Goal: Find specific page/section: Find specific page/section

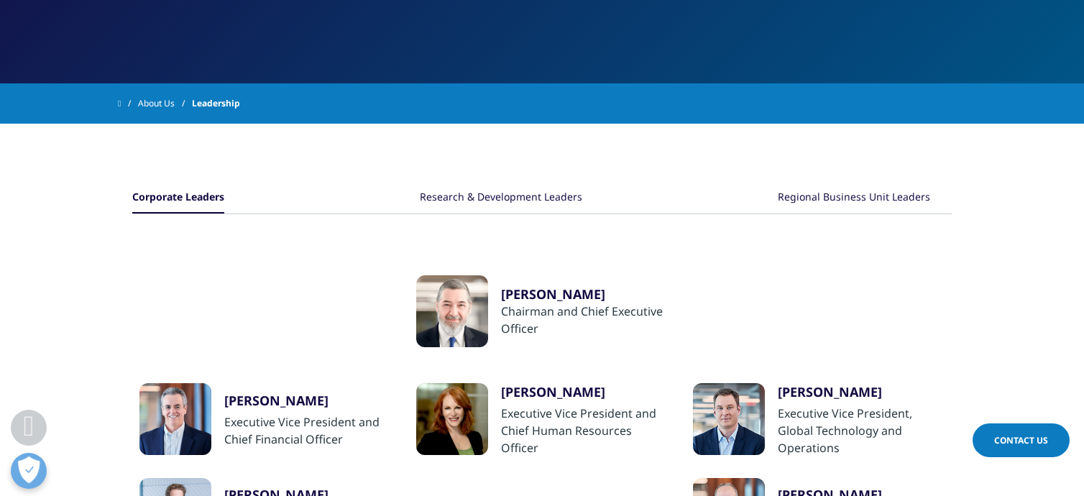
scroll to position [224, 0]
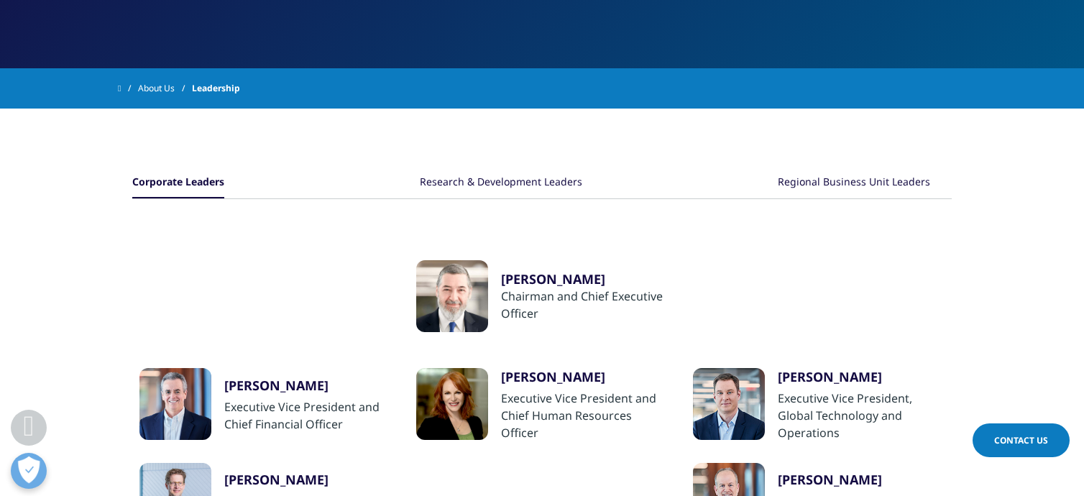
click at [903, 182] on div "Regional Business Unit Leaders" at bounding box center [854, 183] width 152 height 31
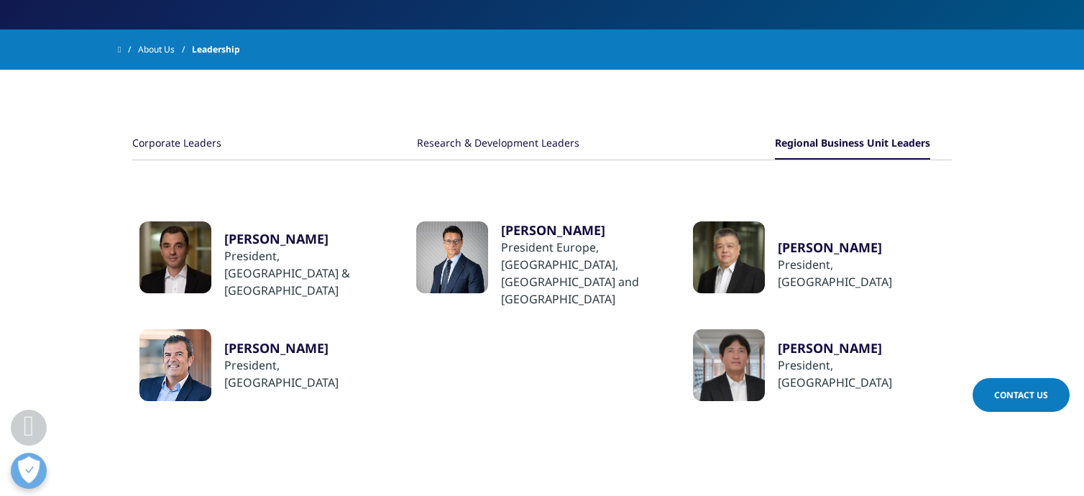
scroll to position [260, 0]
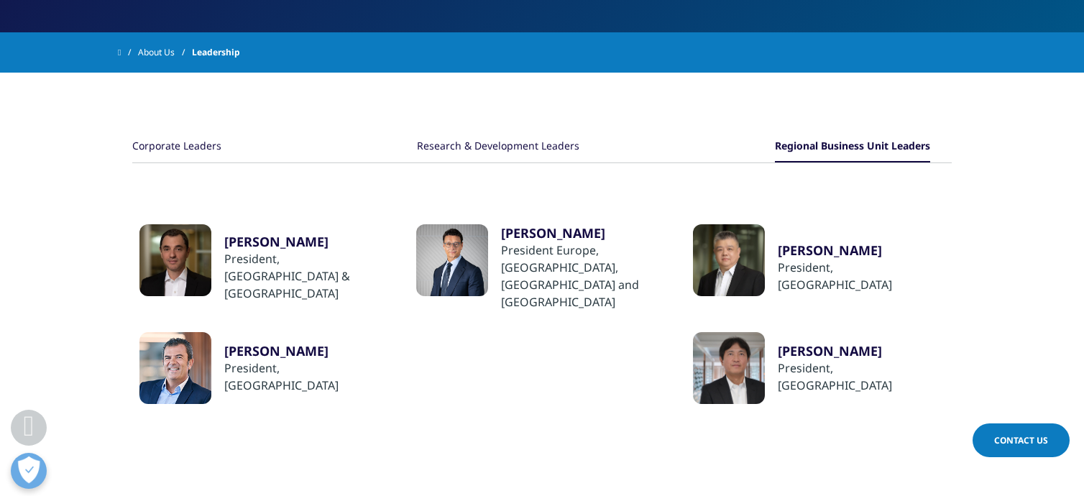
click at [281, 344] on div "​[PERSON_NAME]" at bounding box center [307, 350] width 167 height 17
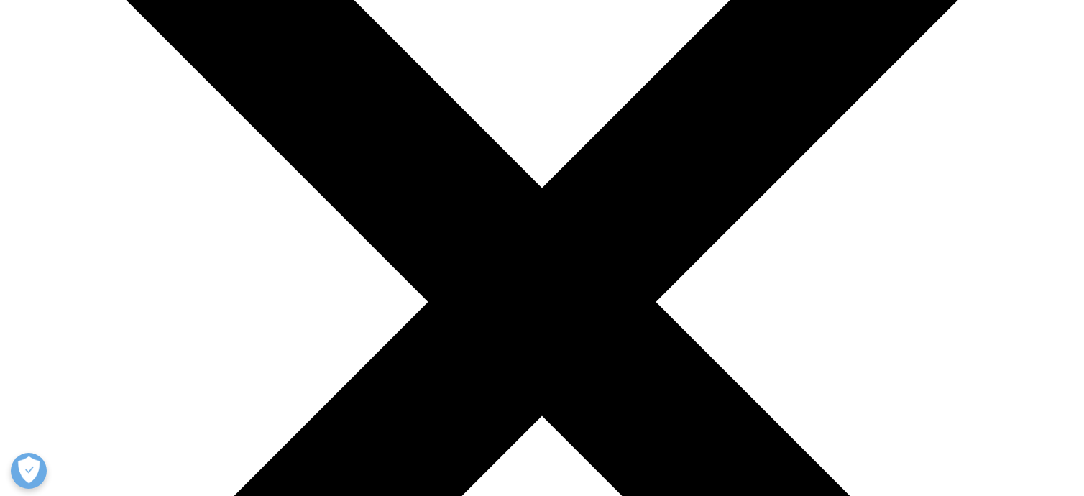
scroll to position [280, 0]
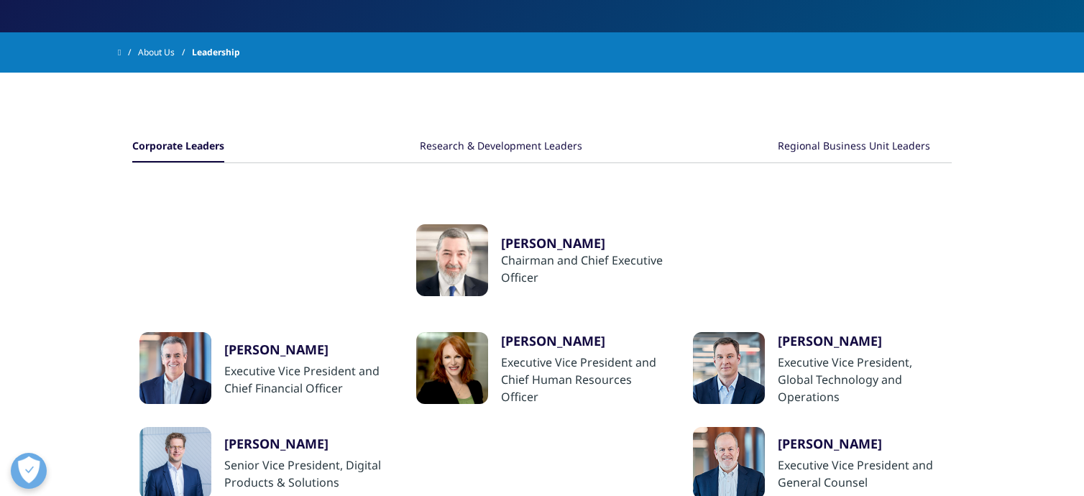
click at [489, 144] on div "Research & Development Leaders" at bounding box center [501, 147] width 162 height 31
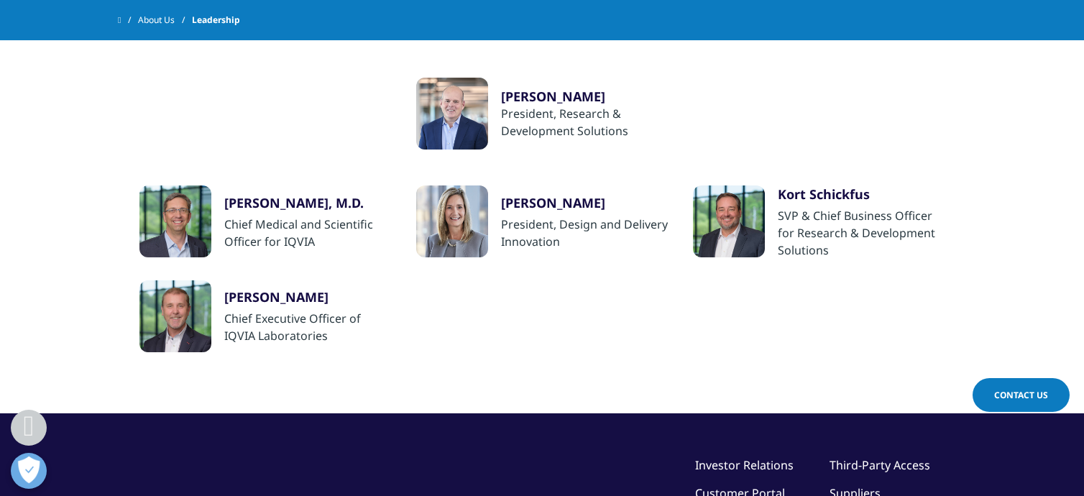
scroll to position [365, 0]
